Goal: Task Accomplishment & Management: Use online tool/utility

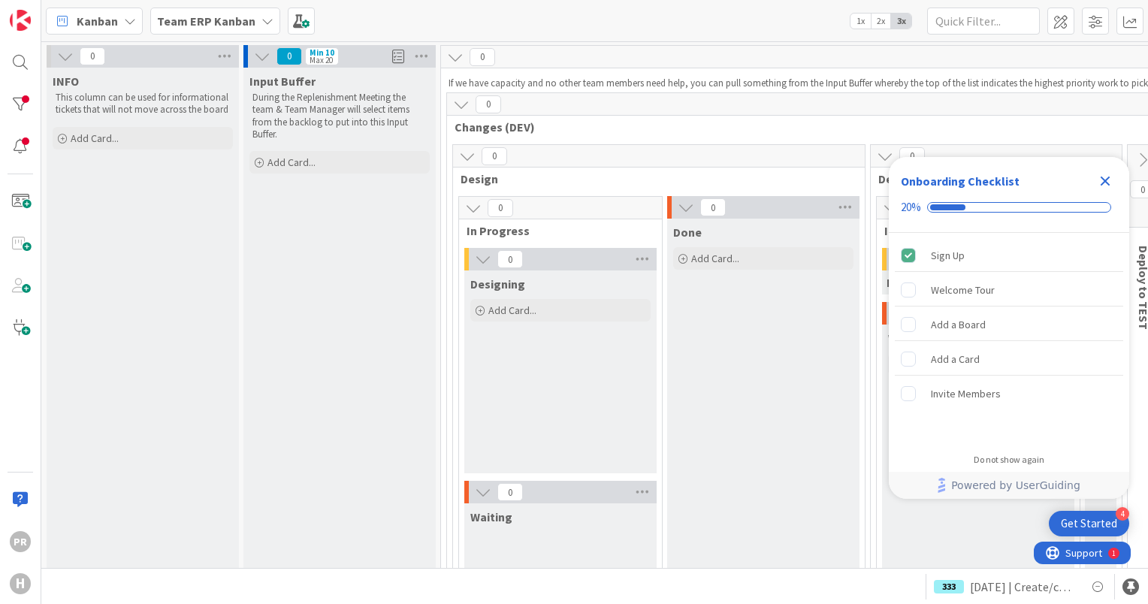
click at [222, 17] on b "Team ERP Kanban" at bounding box center [206, 21] width 98 height 15
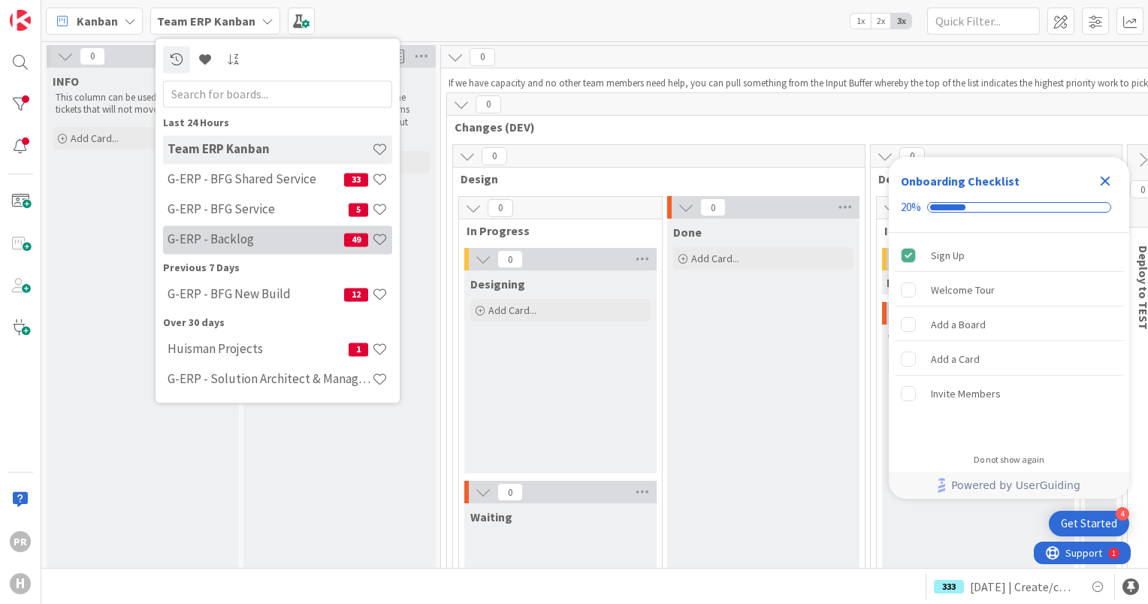
click at [240, 236] on h4 "G-ERP - Backlog" at bounding box center [256, 239] width 177 height 15
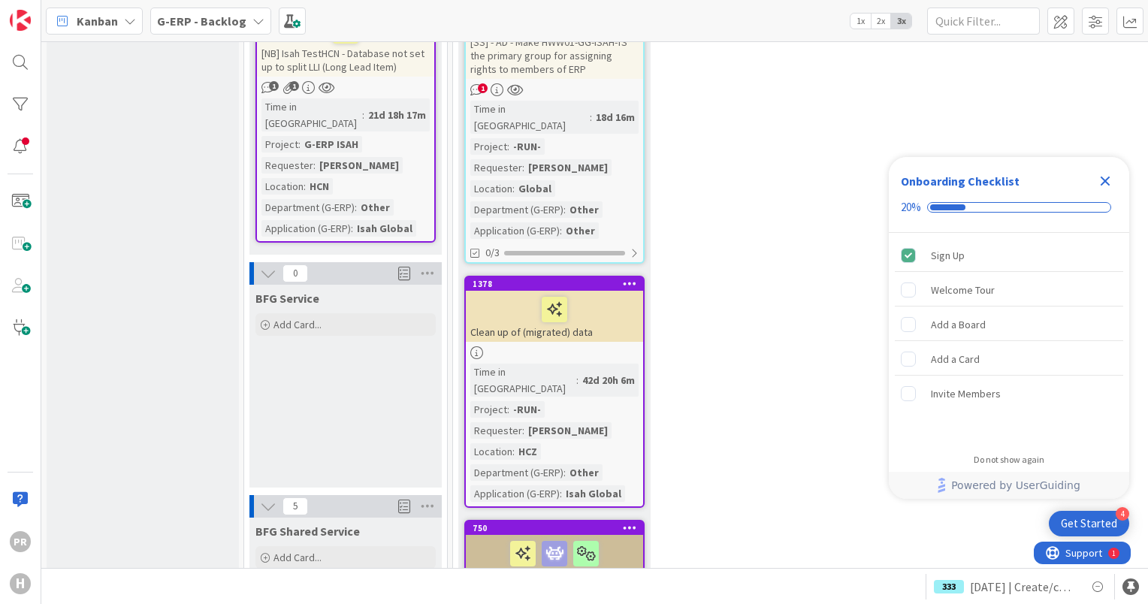
scroll to position [1653, 0]
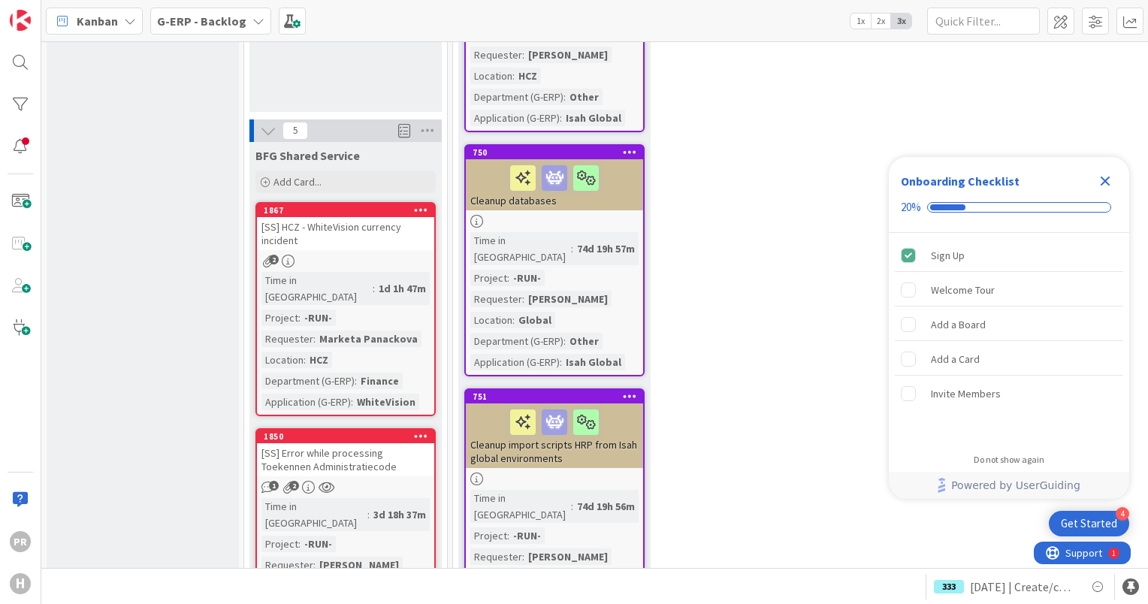
click at [340, 217] on div "[SS] HCZ - WhiteVision currency incident" at bounding box center [345, 233] width 177 height 33
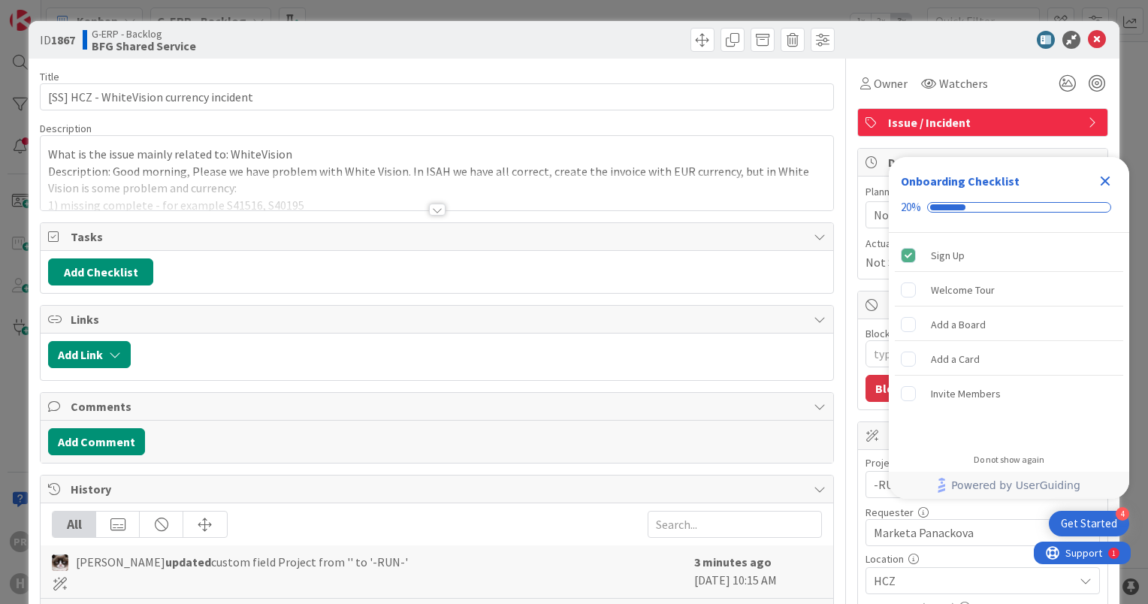
type textarea "x"
